Goal: Information Seeking & Learning: Learn about a topic

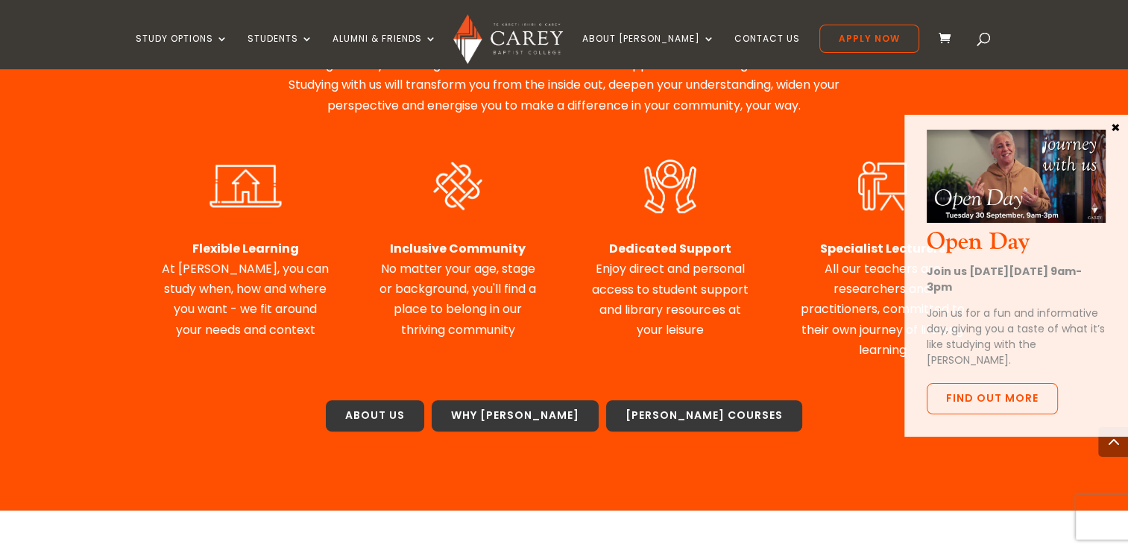
scroll to position [721, 0]
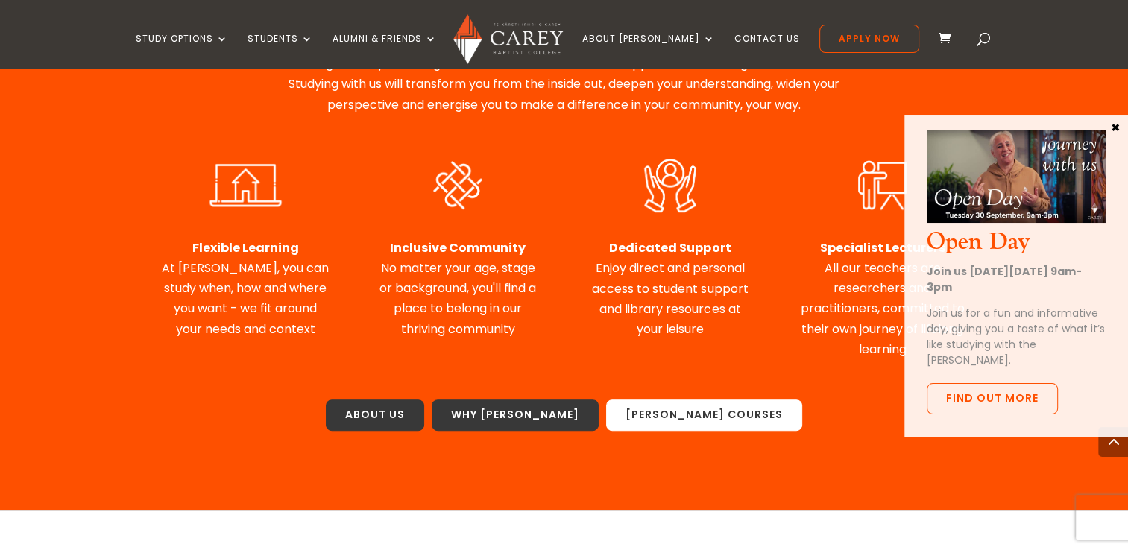
click at [698, 400] on link "Carey Courses" at bounding box center [704, 415] width 196 height 31
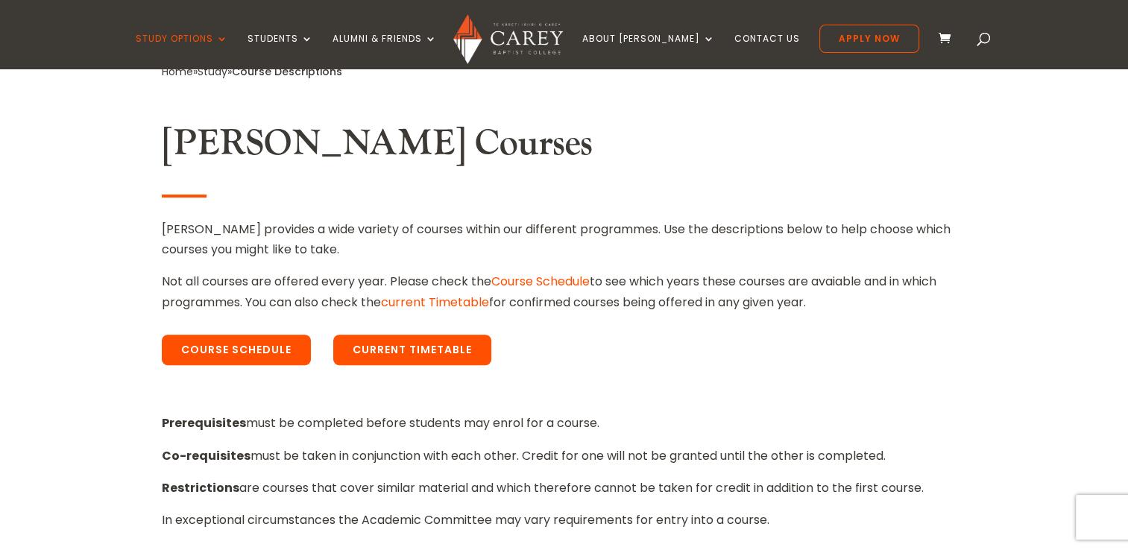
scroll to position [382, 0]
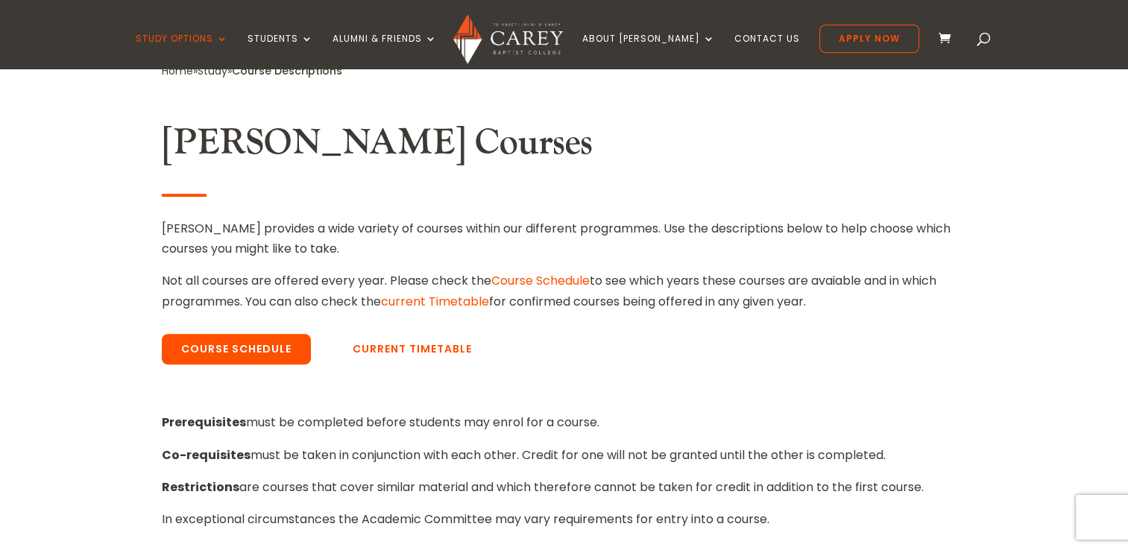
click at [409, 349] on link "Current Timetable" at bounding box center [412, 349] width 158 height 31
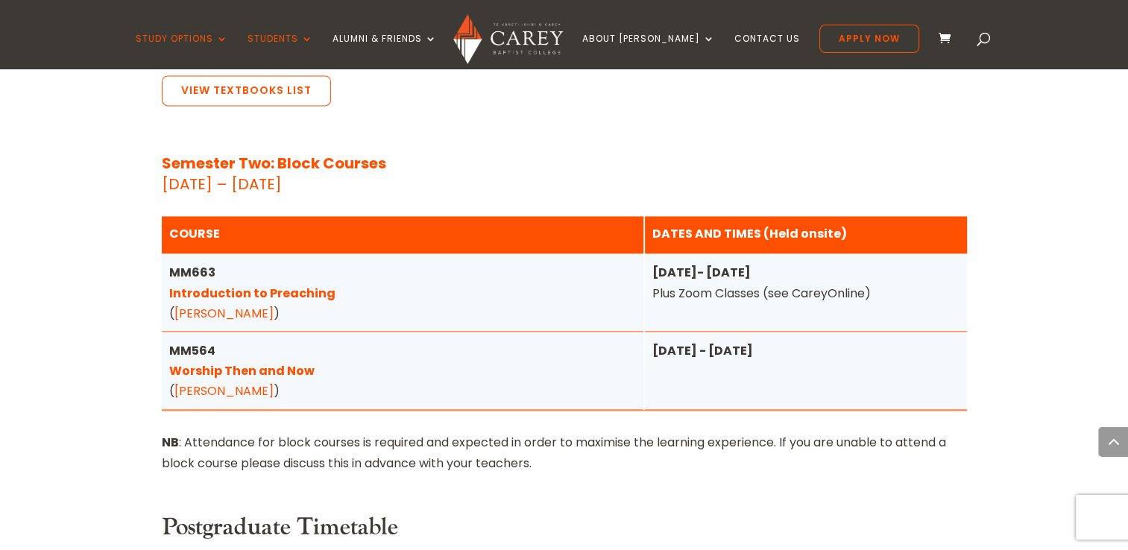
scroll to position [2087, 0]
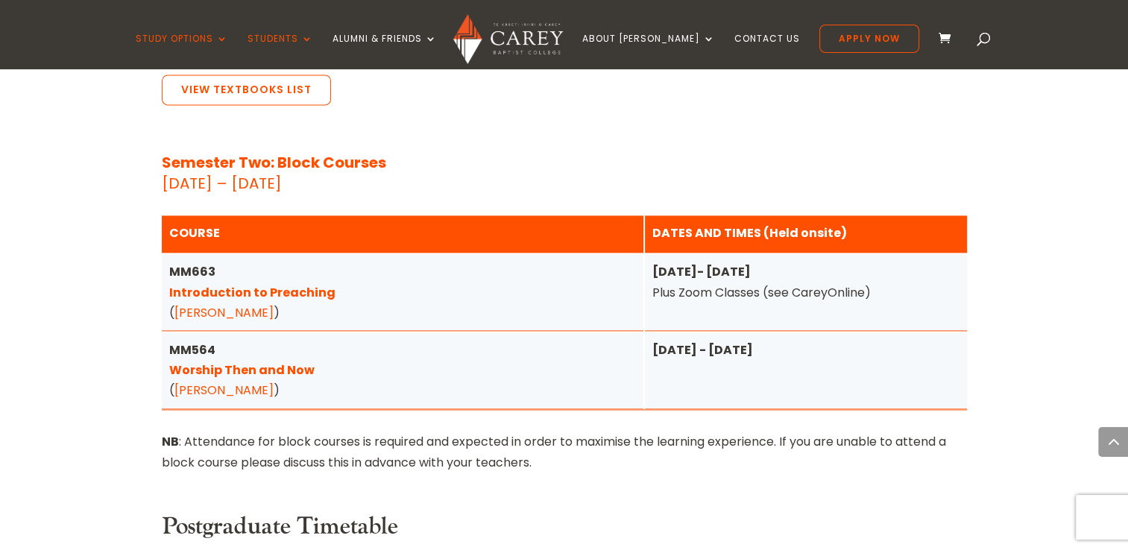
click at [295, 284] on link "Introduction to Preaching" at bounding box center [252, 292] width 166 height 17
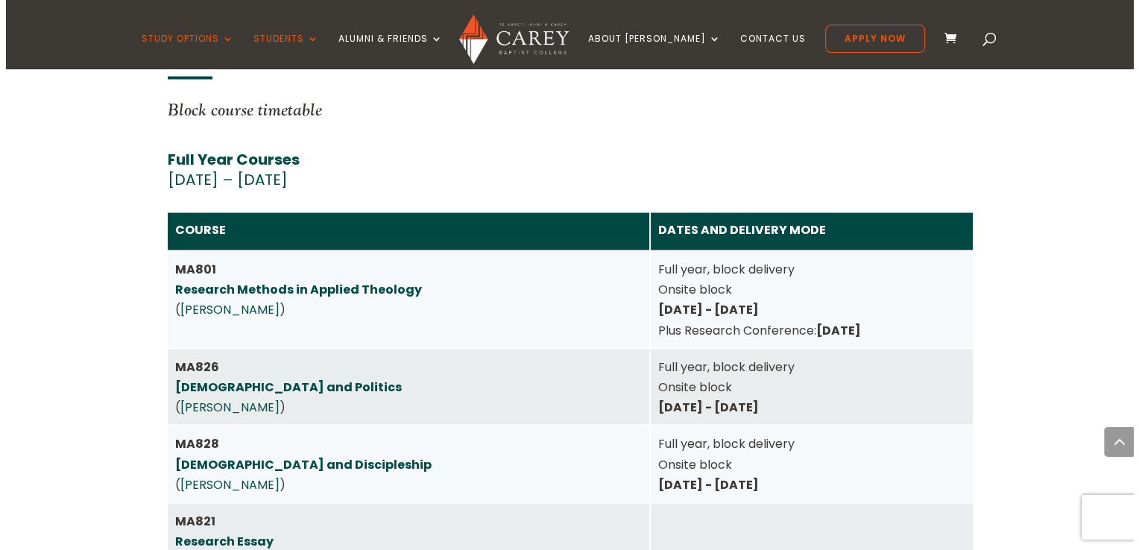
scroll to position [2583, 0]
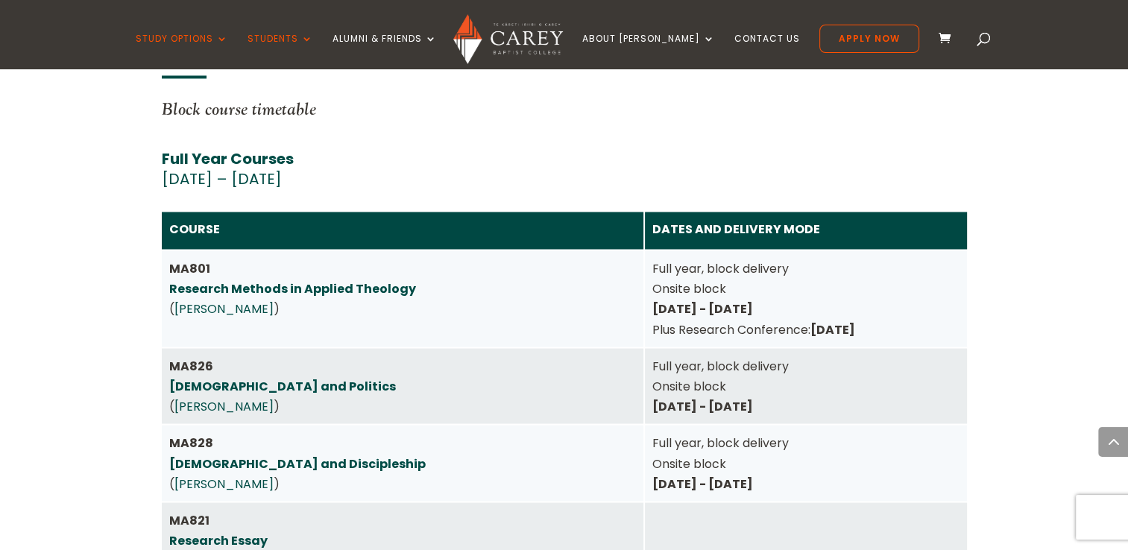
click at [356, 280] on link "Research Methods in Applied Theology" at bounding box center [292, 288] width 247 height 17
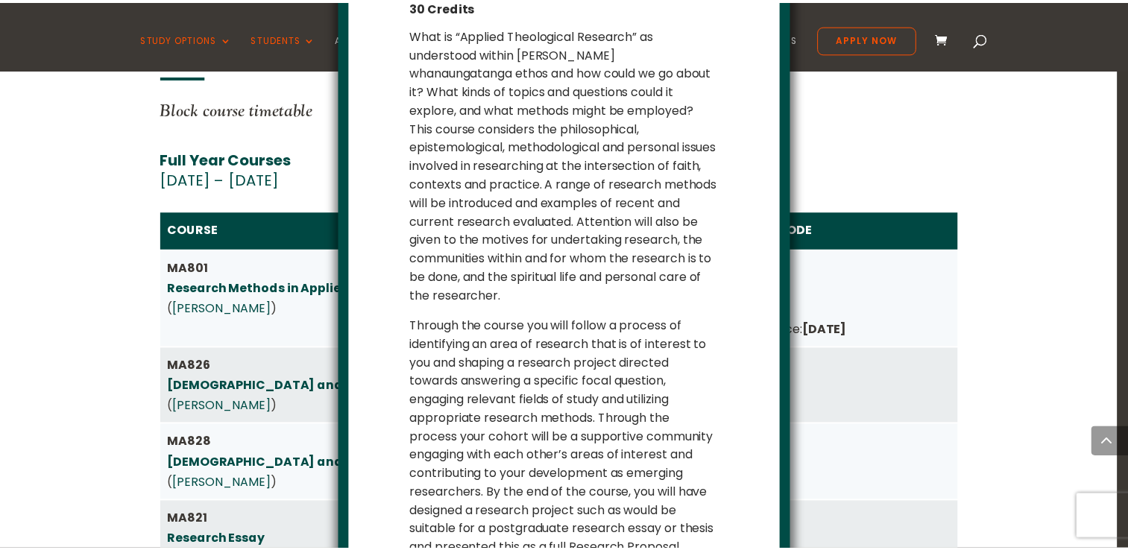
scroll to position [152, 0]
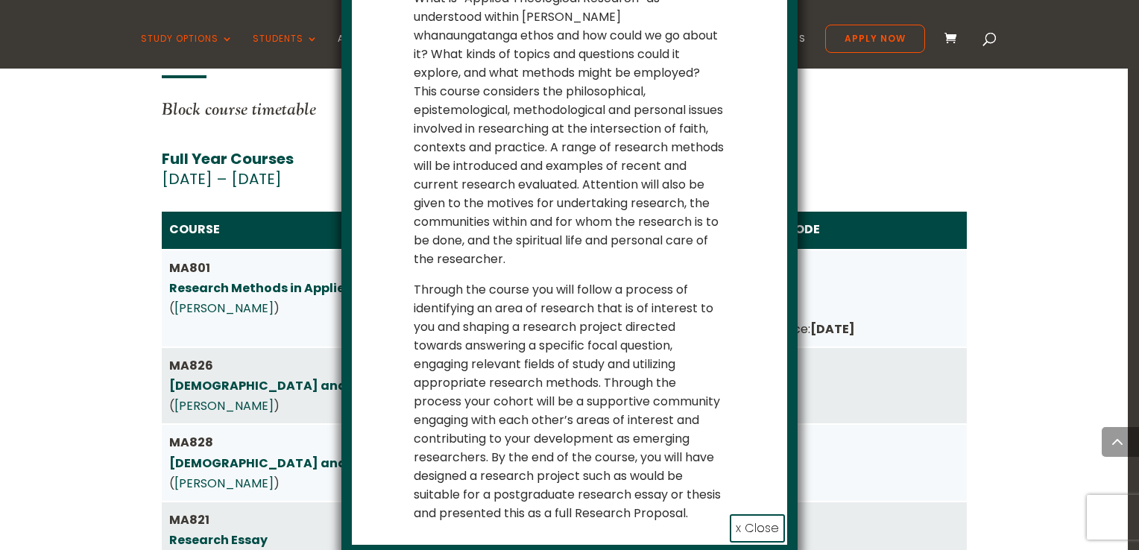
click at [69, 361] on div "MA801 Research Methods in Applied Theology 30 Credits What is “Applied Theologi…" at bounding box center [569, 275] width 1139 height 550
click at [768, 528] on button "x Close" at bounding box center [757, 528] width 55 height 28
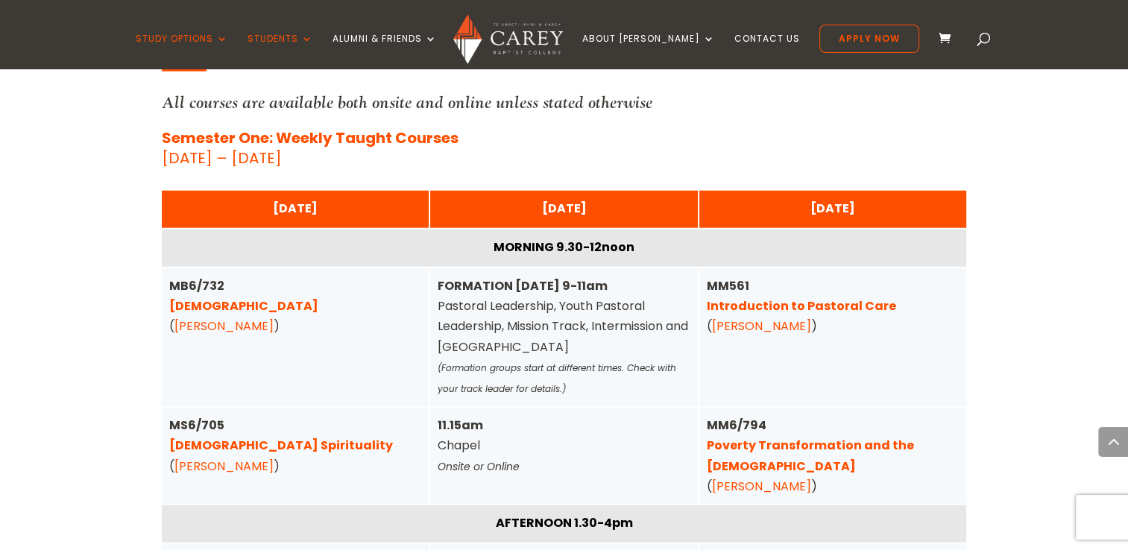
scroll to position [3695, 0]
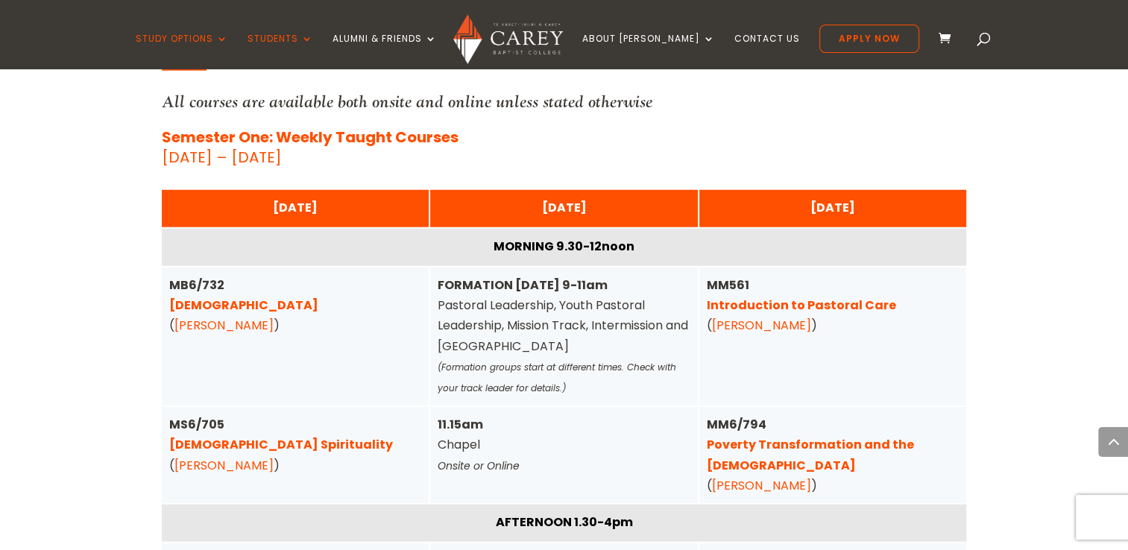
click at [212, 297] on link "[DEMOGRAPHIC_DATA]" at bounding box center [243, 305] width 149 height 17
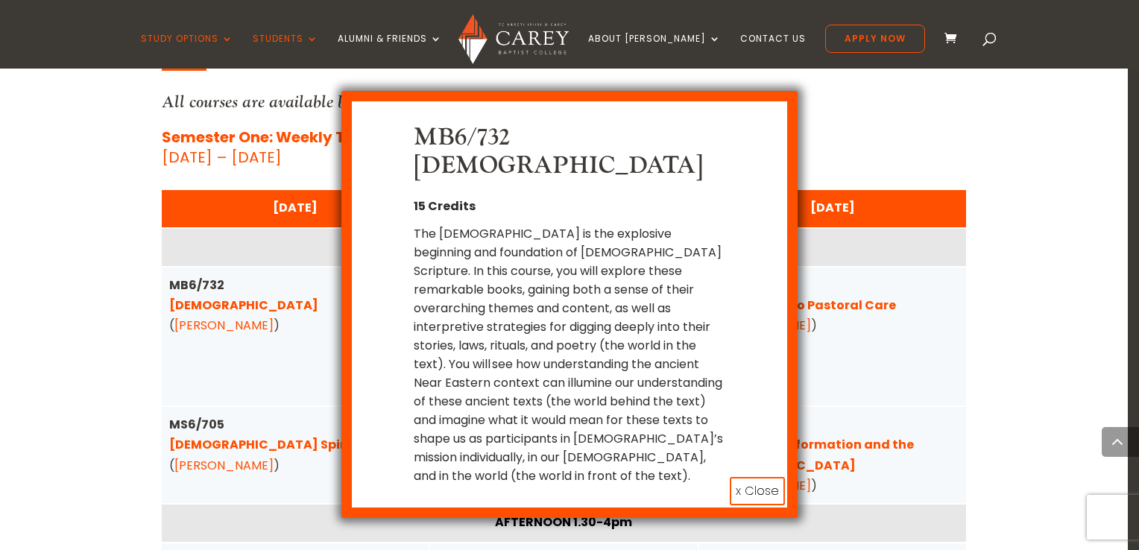
click at [1053, 312] on div "MB6/732 [DEMOGRAPHIC_DATA] 15 Credits The [DEMOGRAPHIC_DATA] is the explosive b…" at bounding box center [569, 275] width 1139 height 550
click at [760, 477] on button "x Close" at bounding box center [757, 491] width 55 height 28
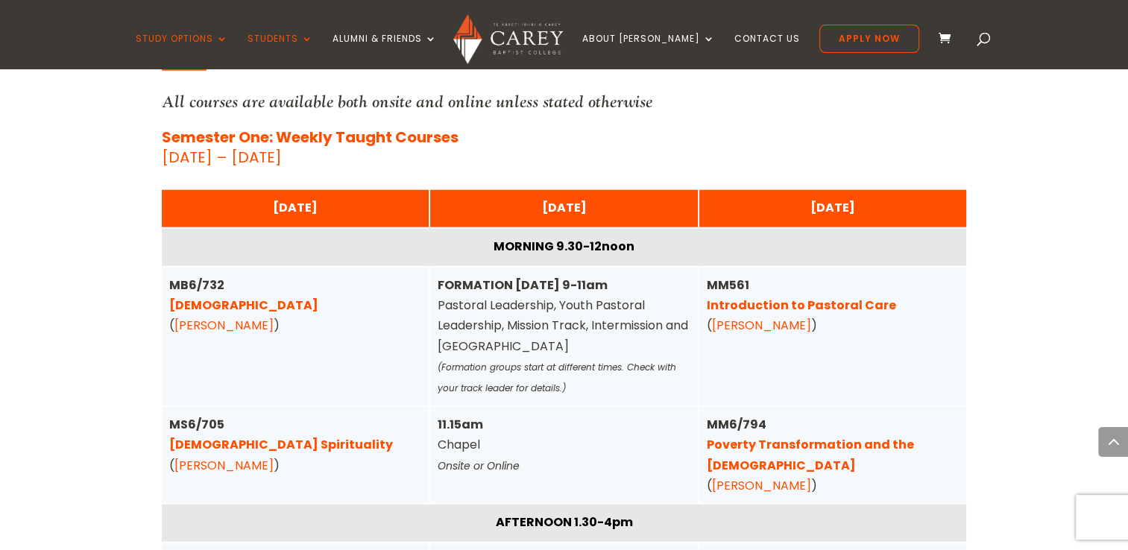
click at [775, 297] on link "Introduction to Pastoral Care" at bounding box center [801, 305] width 189 height 17
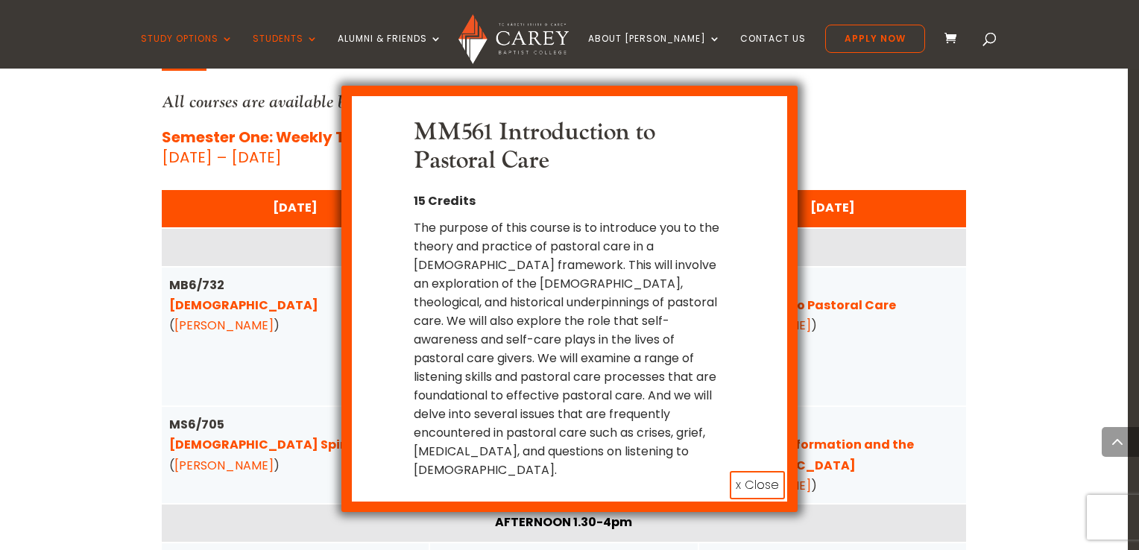
click at [765, 471] on button "x Close" at bounding box center [757, 485] width 55 height 28
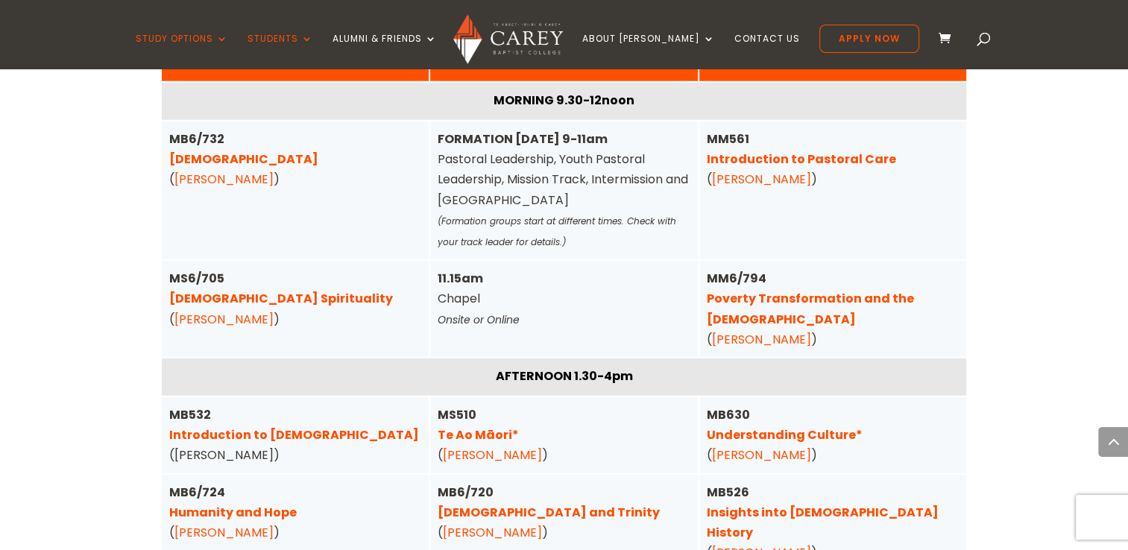
scroll to position [3841, 0]
click at [274, 290] on link "[DEMOGRAPHIC_DATA] Spirituality" at bounding box center [281, 298] width 224 height 17
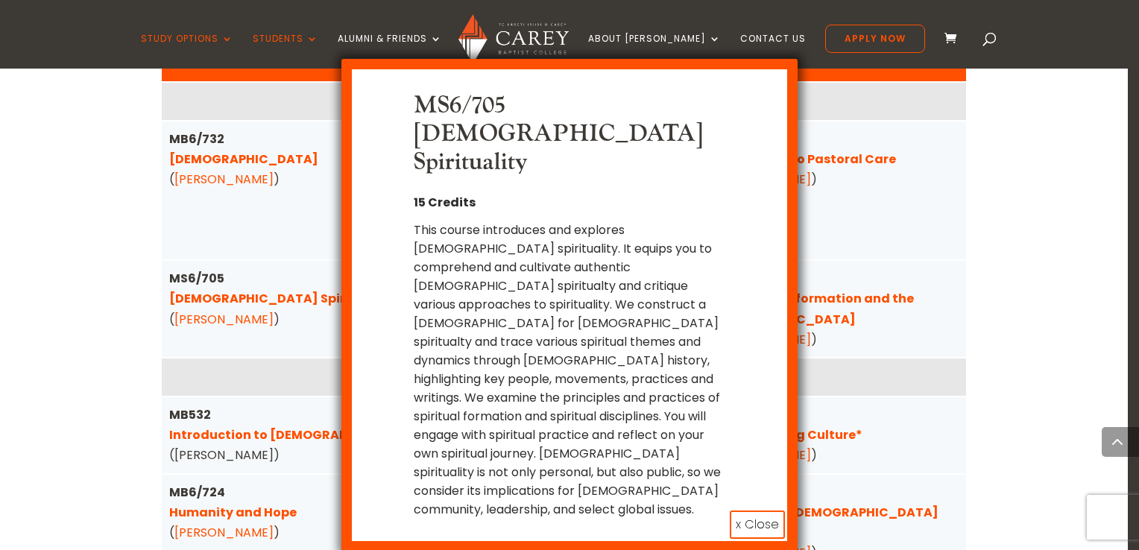
click at [758, 511] on button "x Close" at bounding box center [757, 525] width 55 height 28
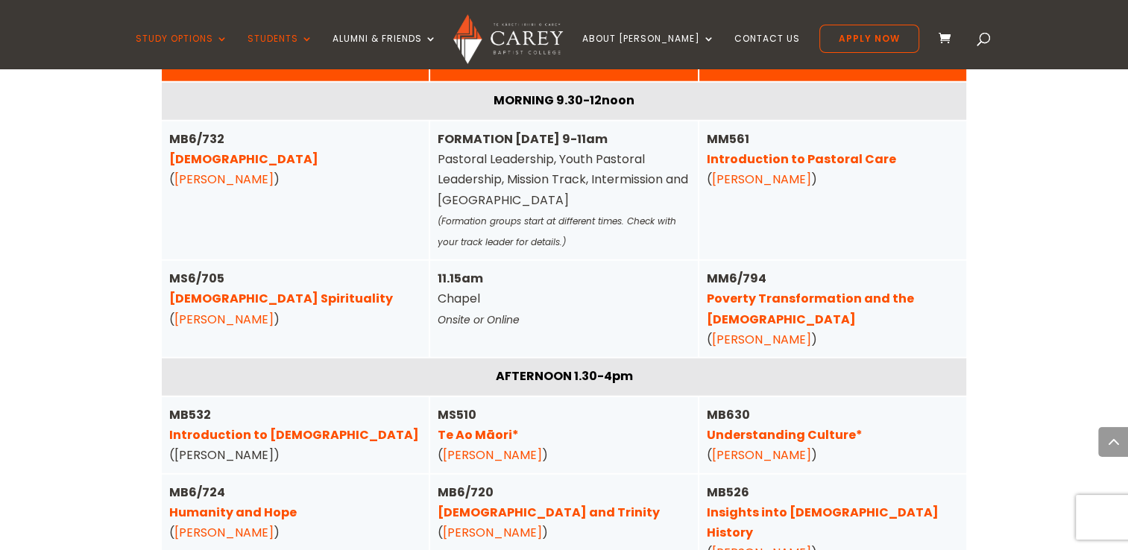
click at [756, 290] on link "Poverty Transformation and the [DEMOGRAPHIC_DATA]" at bounding box center [810, 308] width 207 height 37
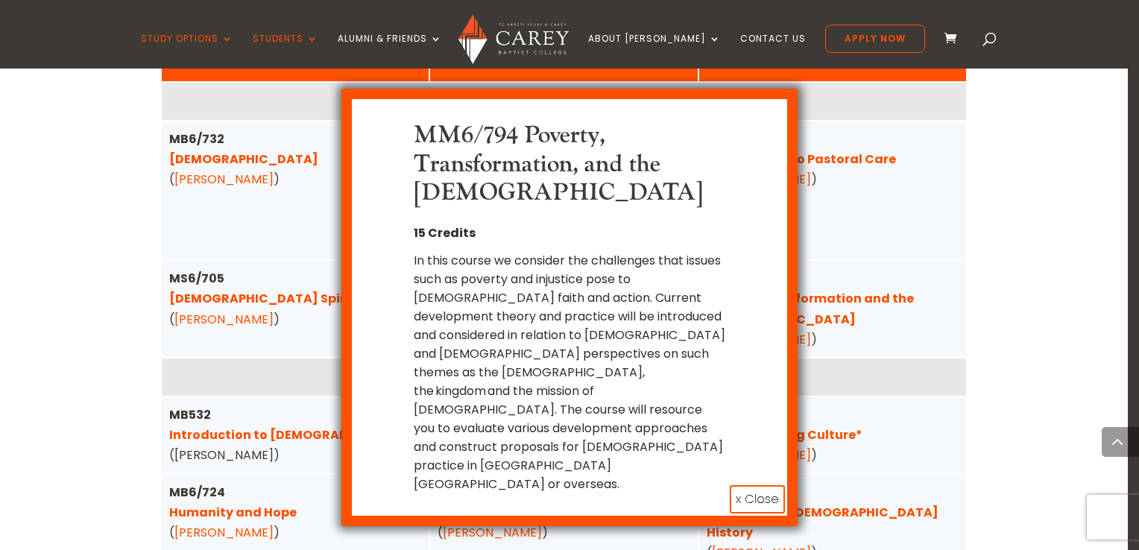
click at [752, 485] on button "x Close" at bounding box center [757, 499] width 55 height 28
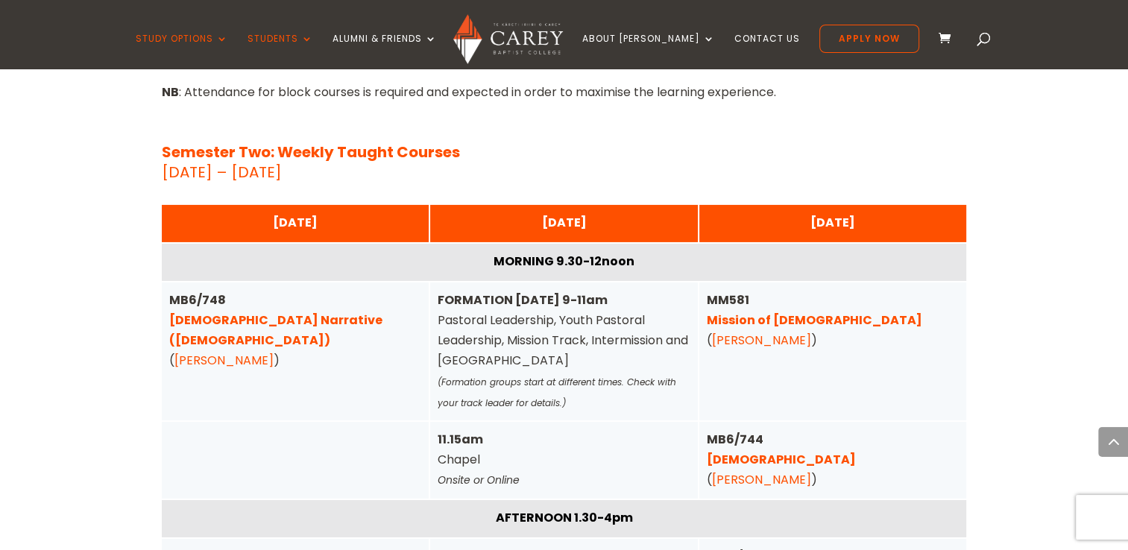
scroll to position [4942, 0]
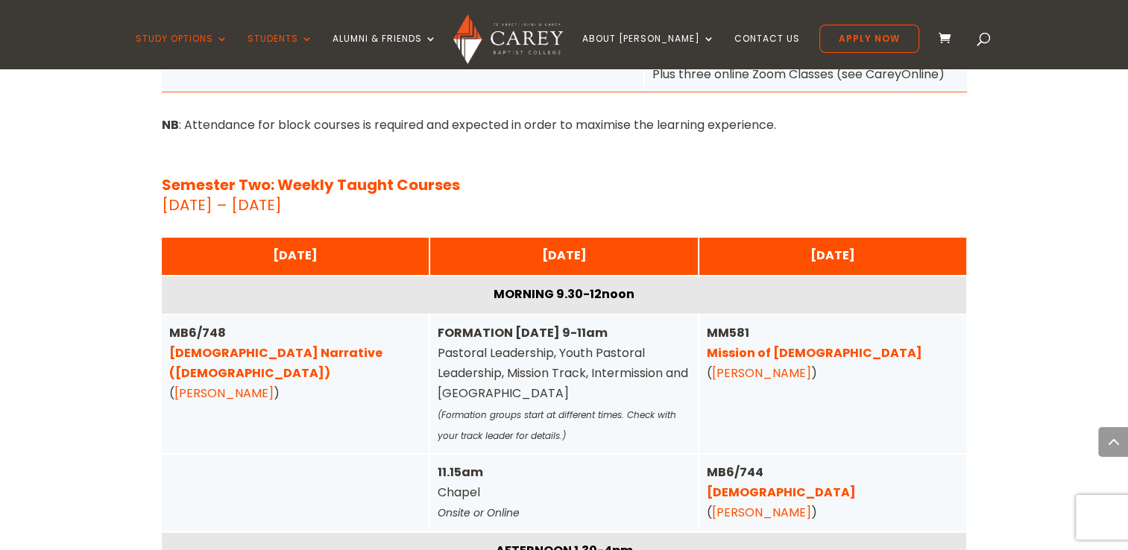
click at [267, 344] on link "[DEMOGRAPHIC_DATA] Narrative ([DEMOGRAPHIC_DATA])" at bounding box center [275, 362] width 213 height 37
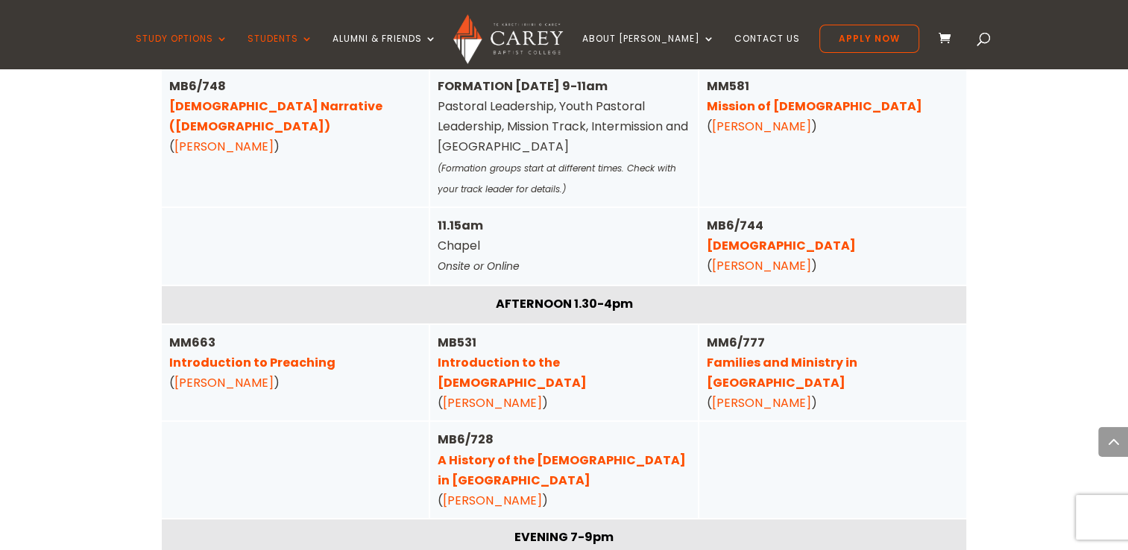
scroll to position [5195, 0]
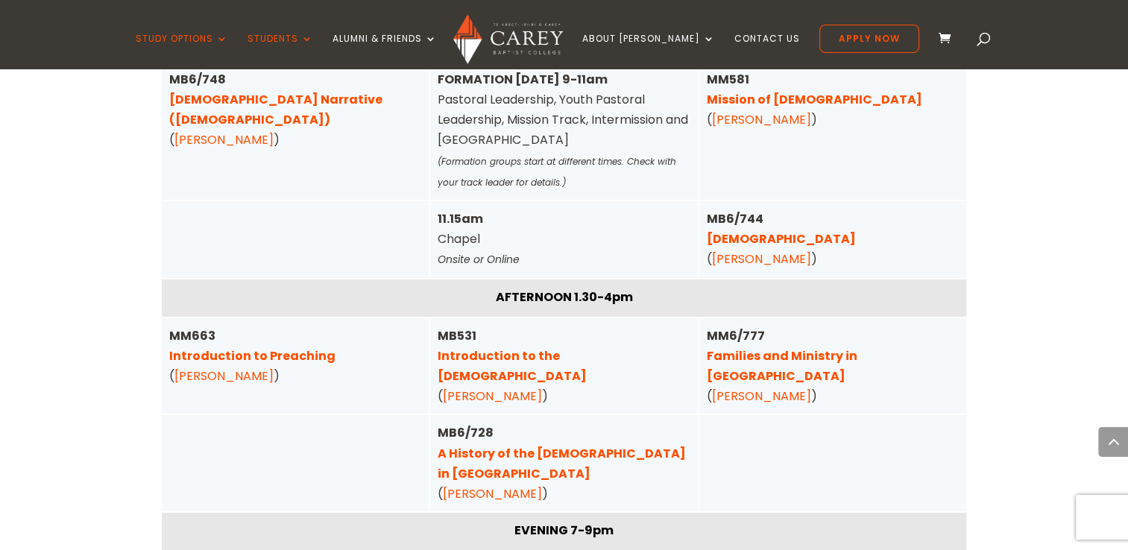
click at [278, 347] on link "Introduction to Preaching" at bounding box center [252, 355] width 166 height 17
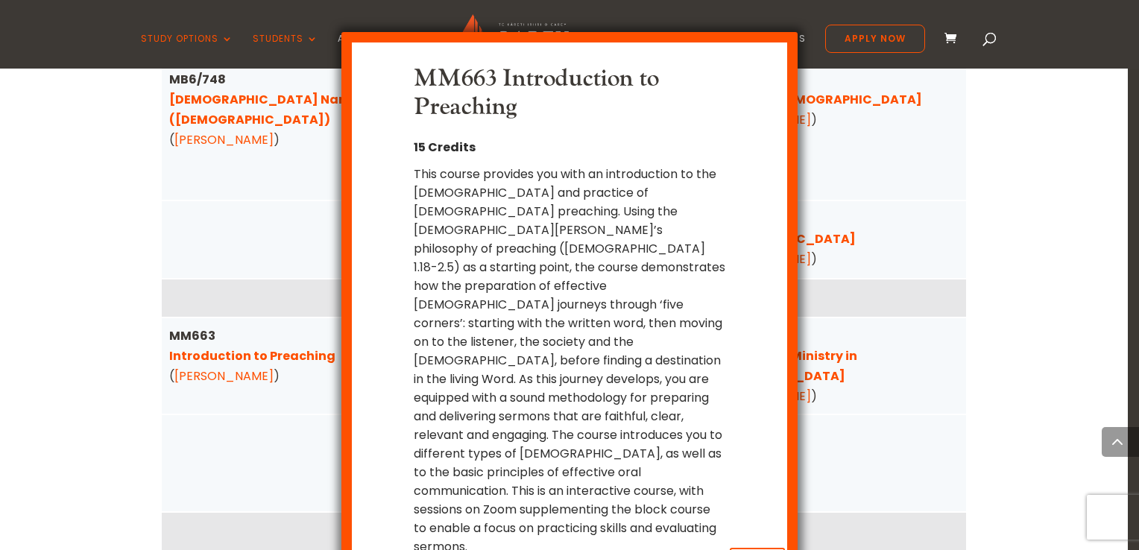
click at [239, 325] on div "MM663 Introduction to Preaching 15 Credits x Close" at bounding box center [569, 275] width 1139 height 550
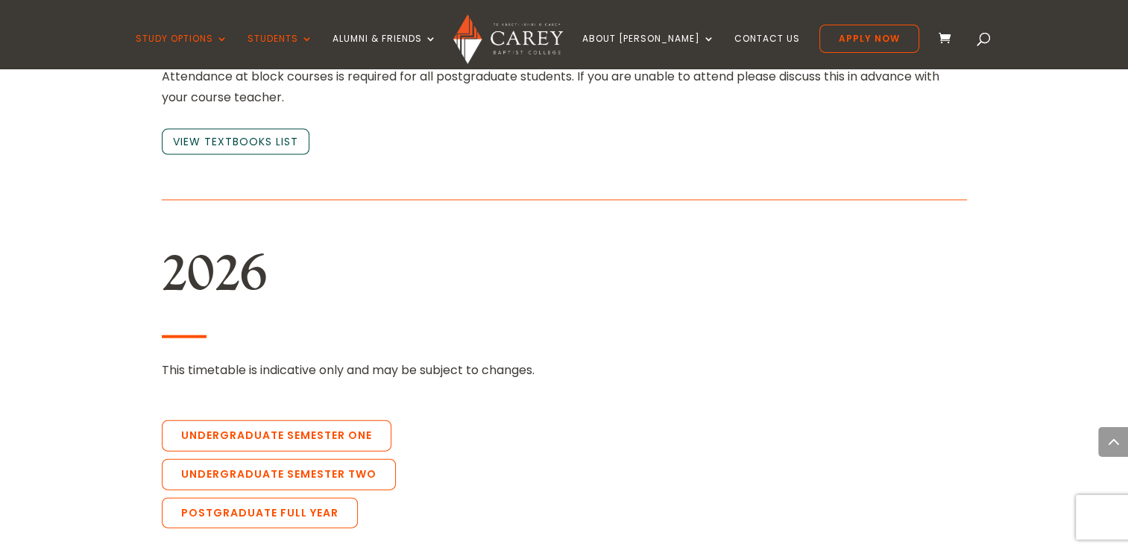
scroll to position [3136, 0]
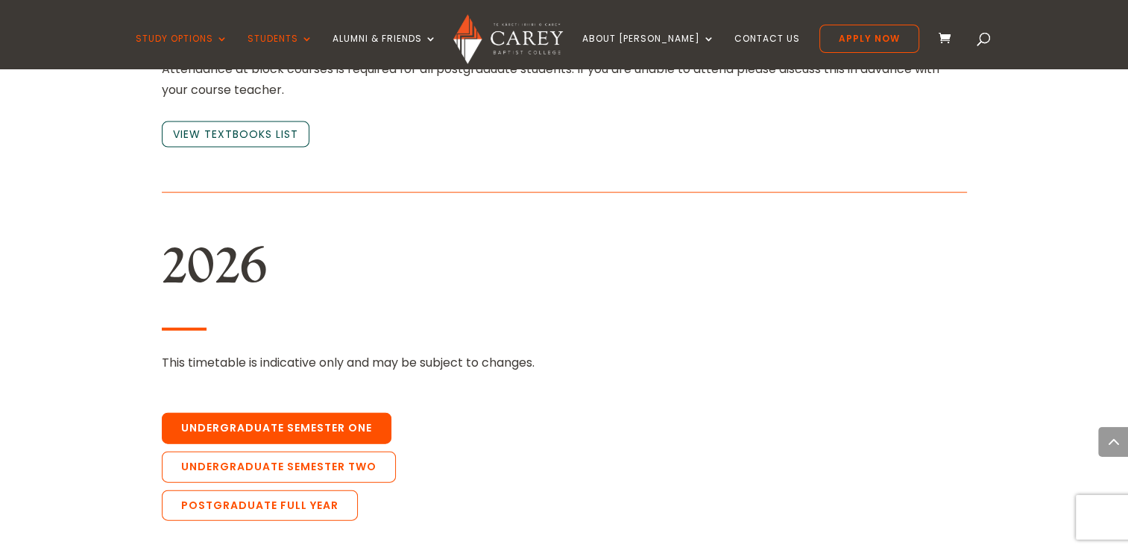
click at [327, 413] on link "Undergraduate Semester One" at bounding box center [277, 428] width 230 height 31
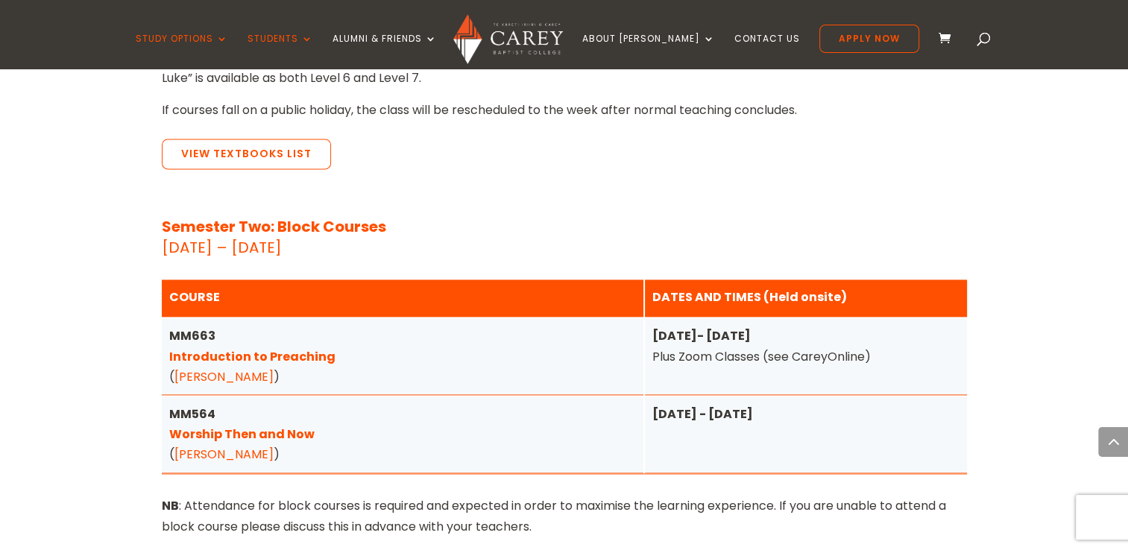
scroll to position [2022, 0]
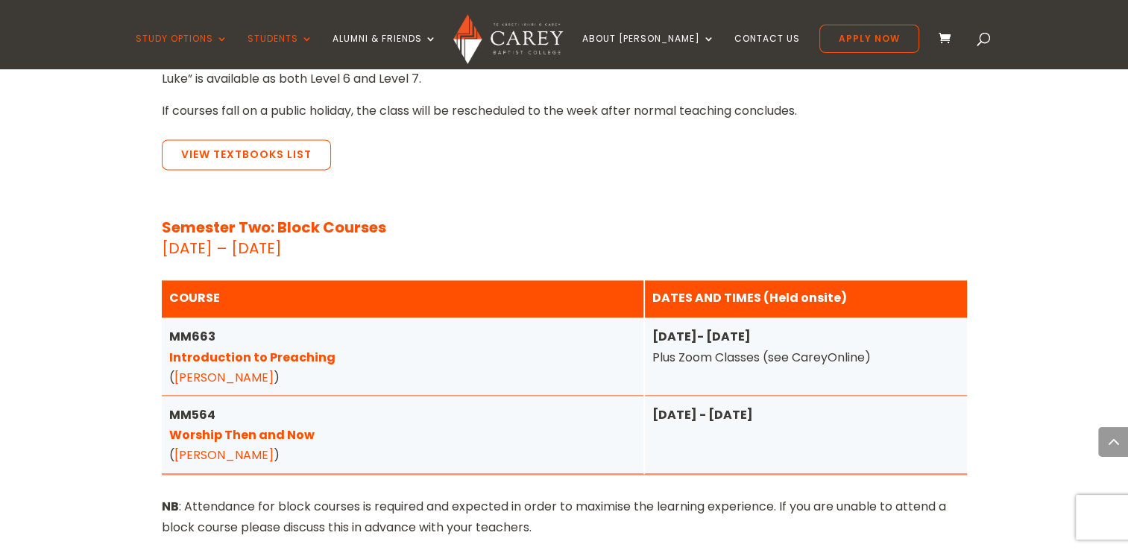
click at [708, 328] on strong "[DATE]- [DATE]" at bounding box center [701, 336] width 98 height 17
click at [751, 328] on strong "[DATE]- [DATE]" at bounding box center [701, 336] width 98 height 17
drag, startPoint x: 698, startPoint y: 294, endPoint x: 704, endPoint y: 321, distance: 28.2
click at [704, 327] on div "[DATE]- [DATE] Plus Zoom Classes (see CareyOnline)" at bounding box center [805, 347] width 307 height 40
drag, startPoint x: 704, startPoint y: 321, endPoint x: 528, endPoint y: 286, distance: 179.6
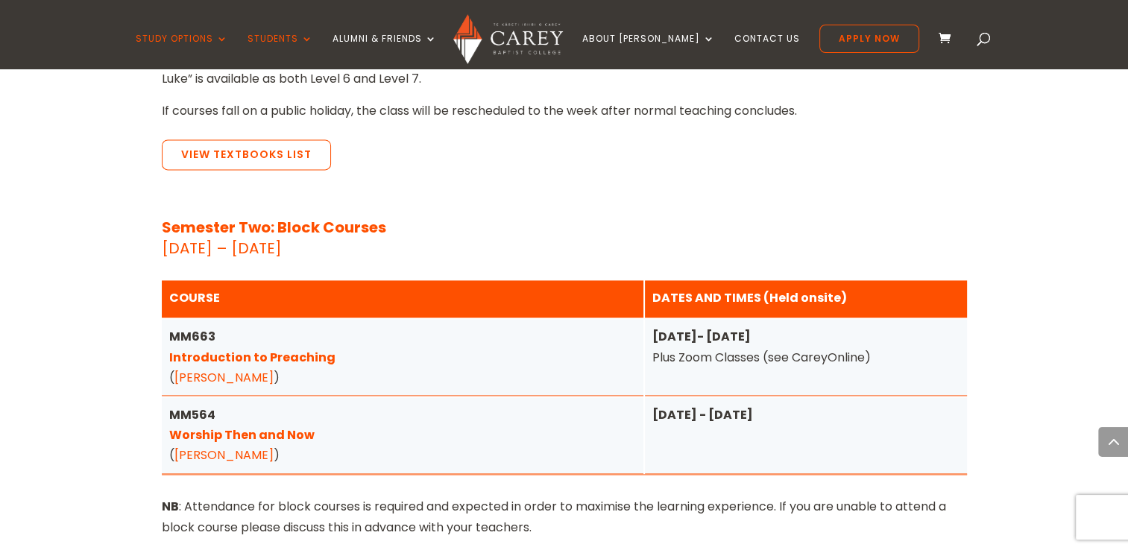
click at [528, 319] on div "MM663 Introduction to Preaching ( [PERSON_NAME] )" at bounding box center [403, 357] width 482 height 77
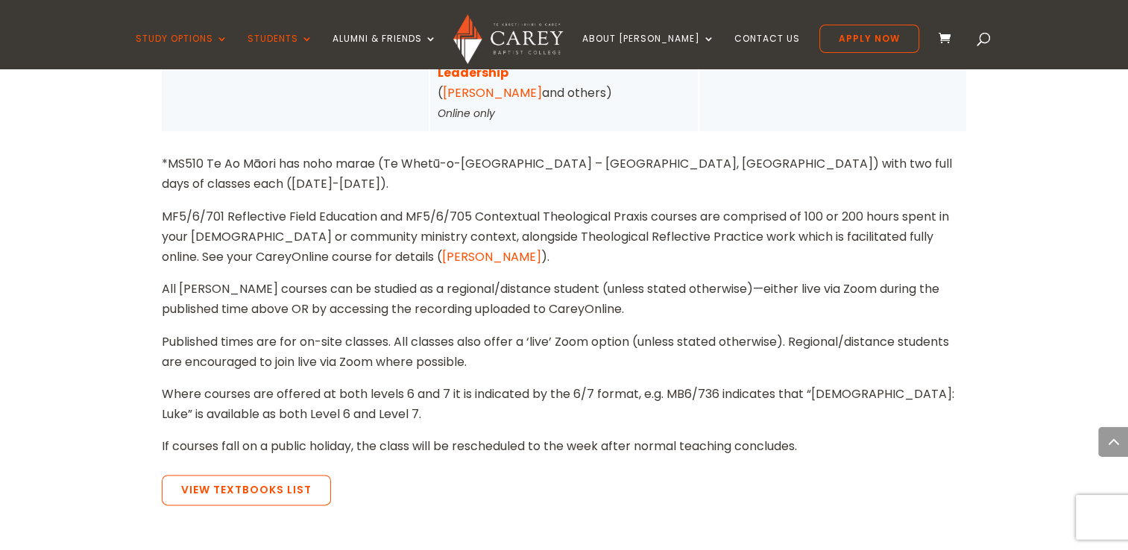
scroll to position [1685, 0]
